Goal: Register for event/course

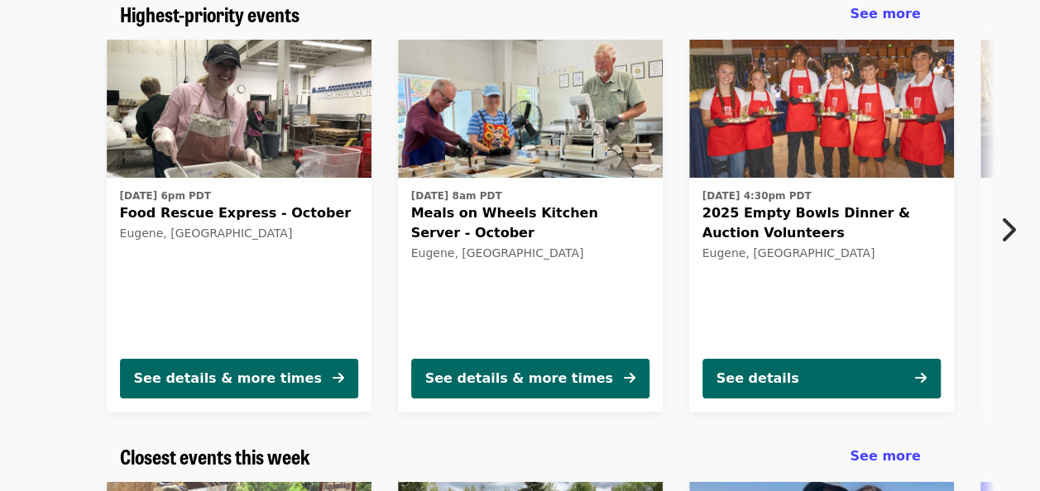
scroll to position [155, 0]
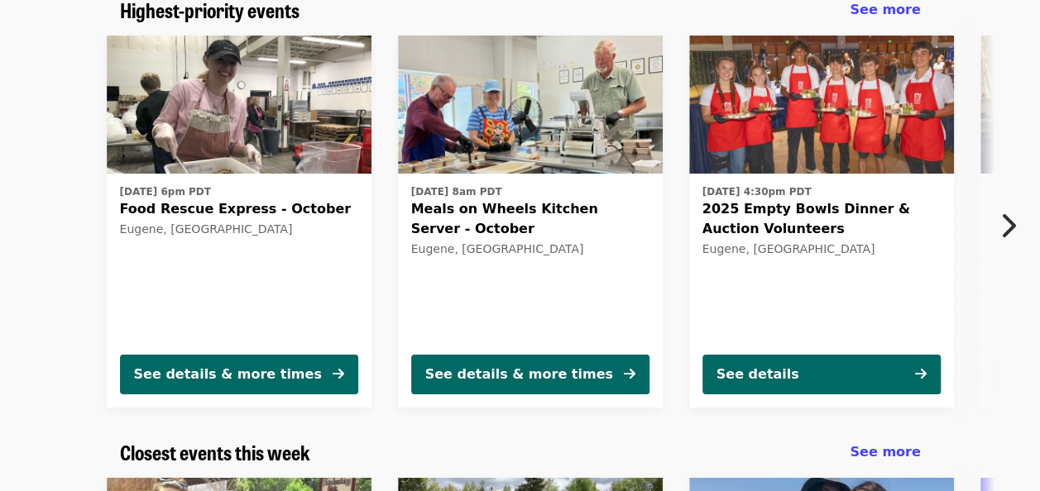
click at [1001, 217] on icon "chevron-right icon" at bounding box center [1007, 225] width 17 height 31
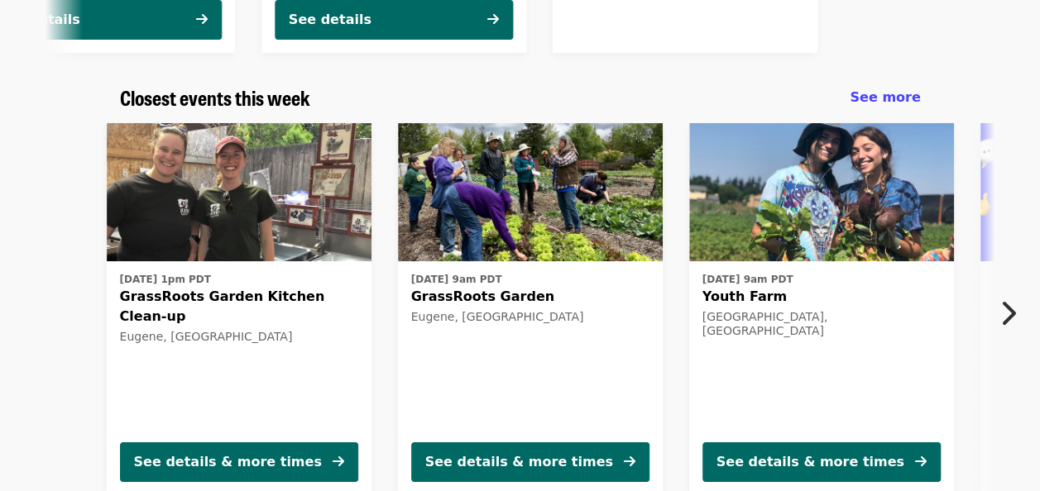
scroll to position [510, 0]
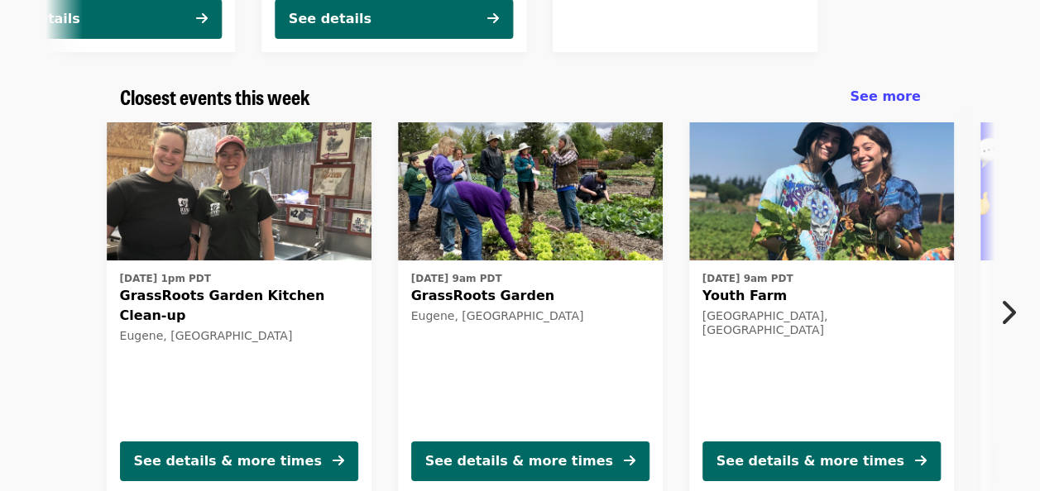
click at [1002, 309] on icon "chevron-right icon" at bounding box center [1007, 312] width 17 height 31
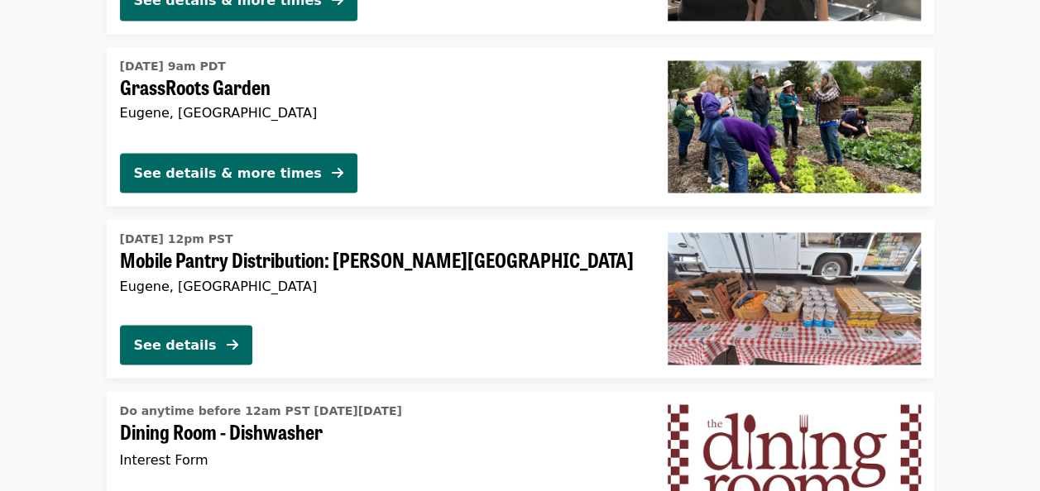
scroll to position [1410, 0]
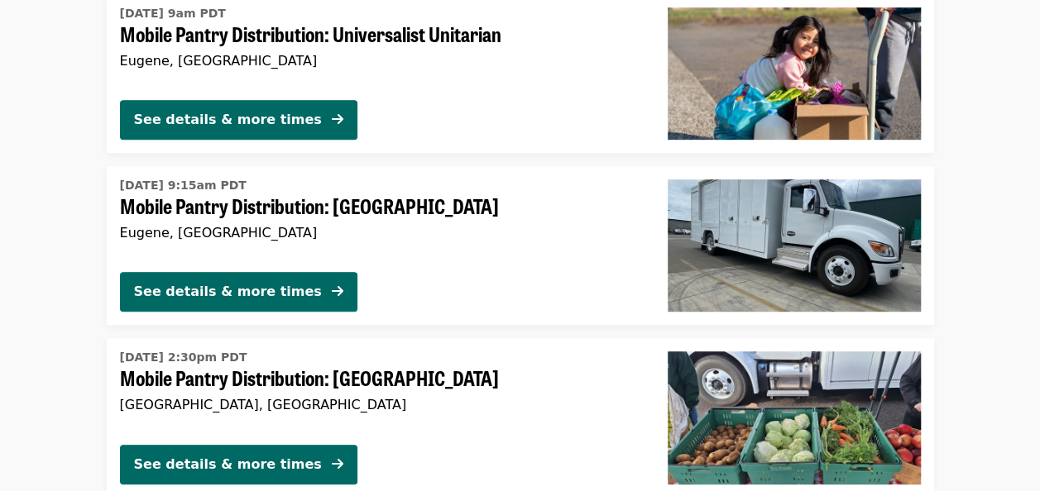
scroll to position [366, 0]
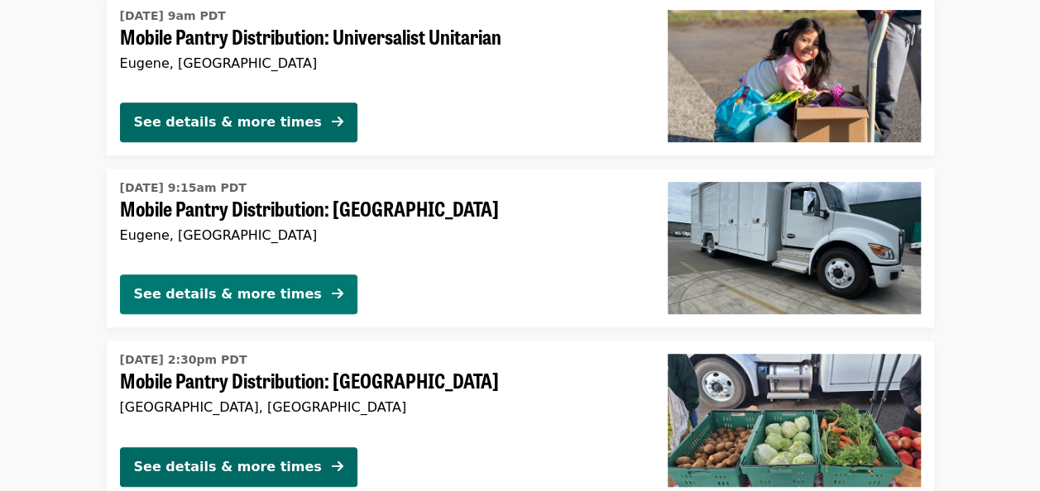
click at [169, 294] on div "See details & more times" at bounding box center [228, 294] width 188 height 20
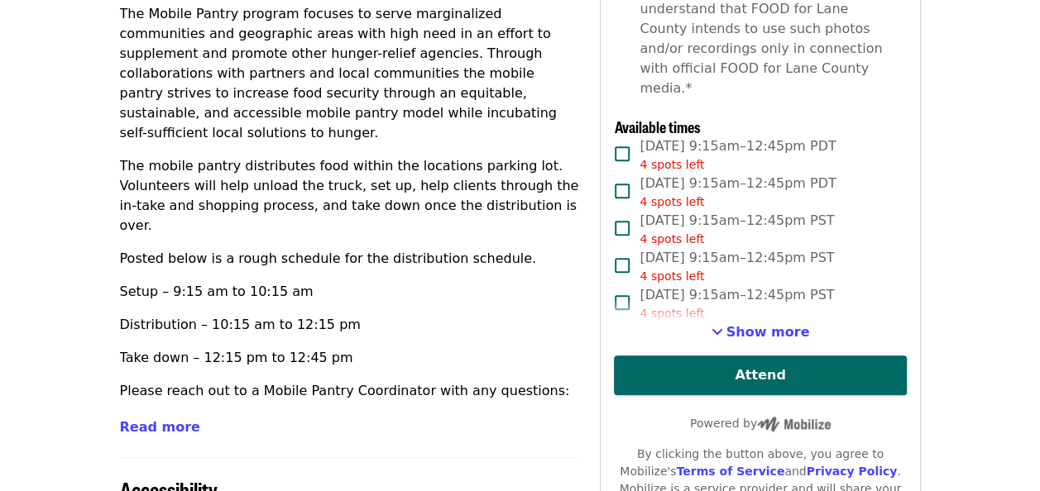
scroll to position [613, 0]
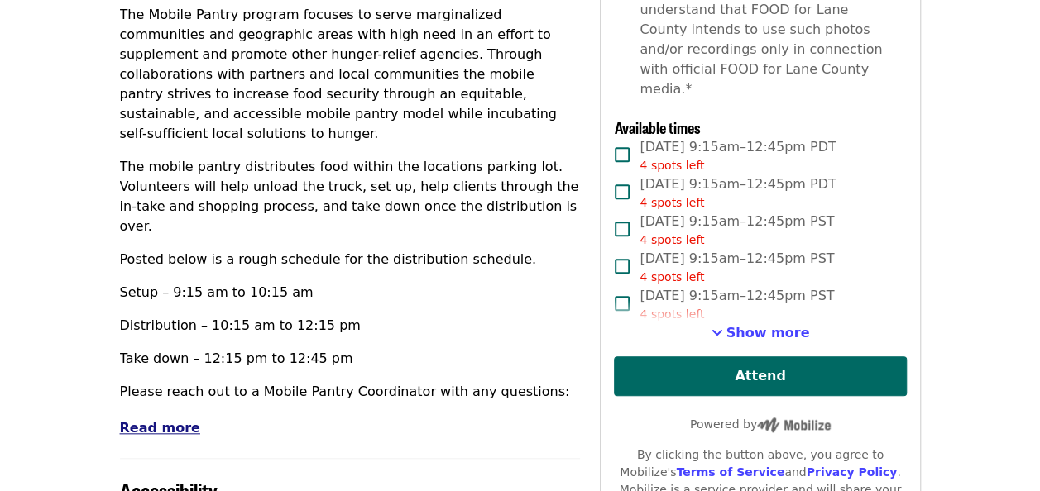
click at [169, 420] on span "Read more" at bounding box center [160, 428] width 80 height 16
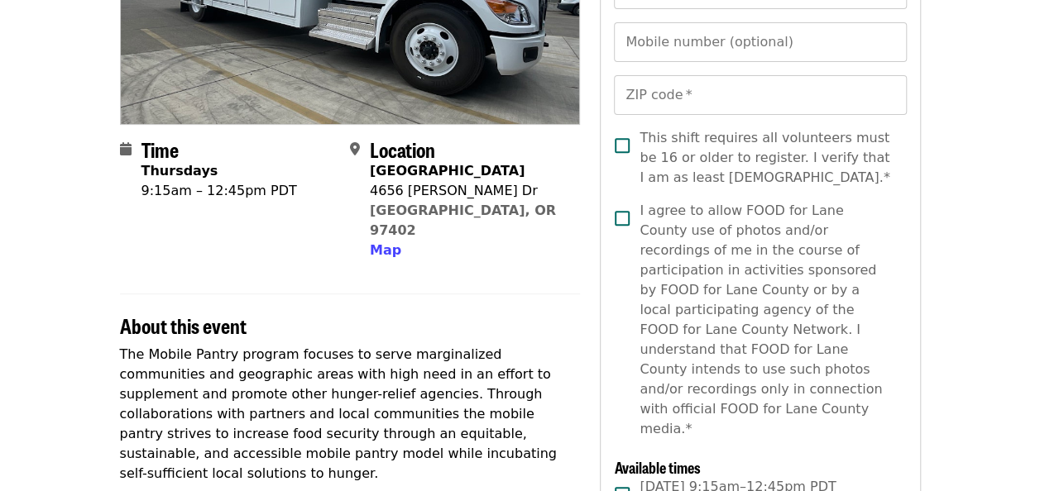
scroll to position [0, 0]
